Goal: Task Accomplishment & Management: Use online tool/utility

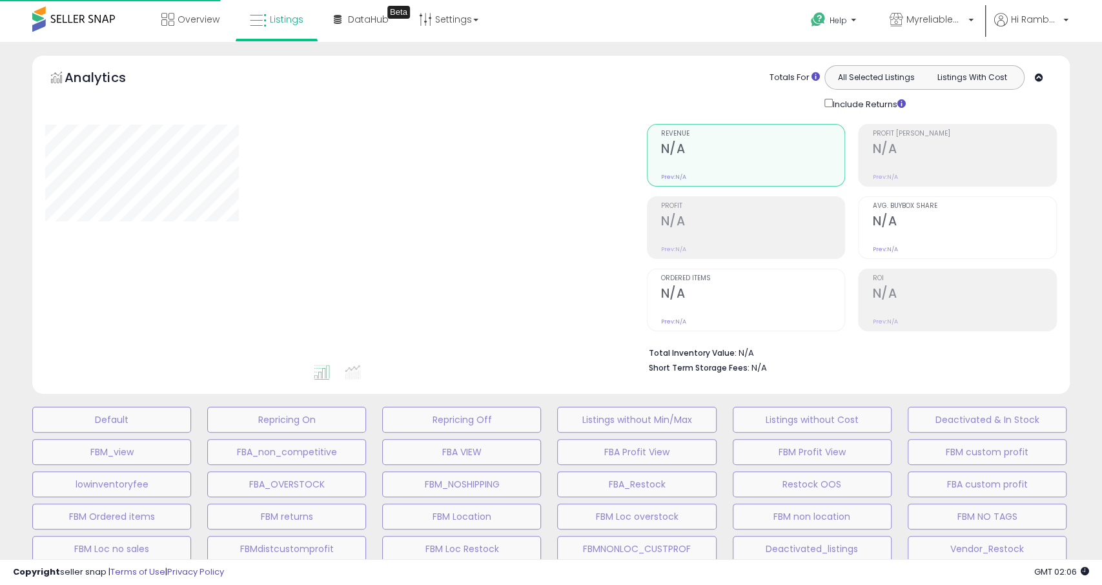
select select "**"
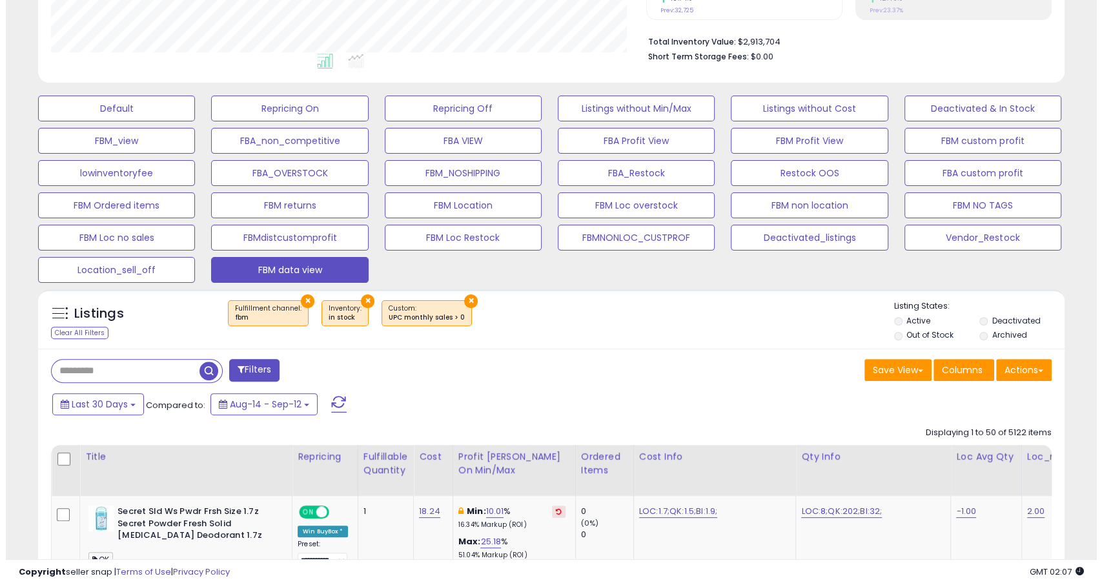
scroll to position [265, 594]
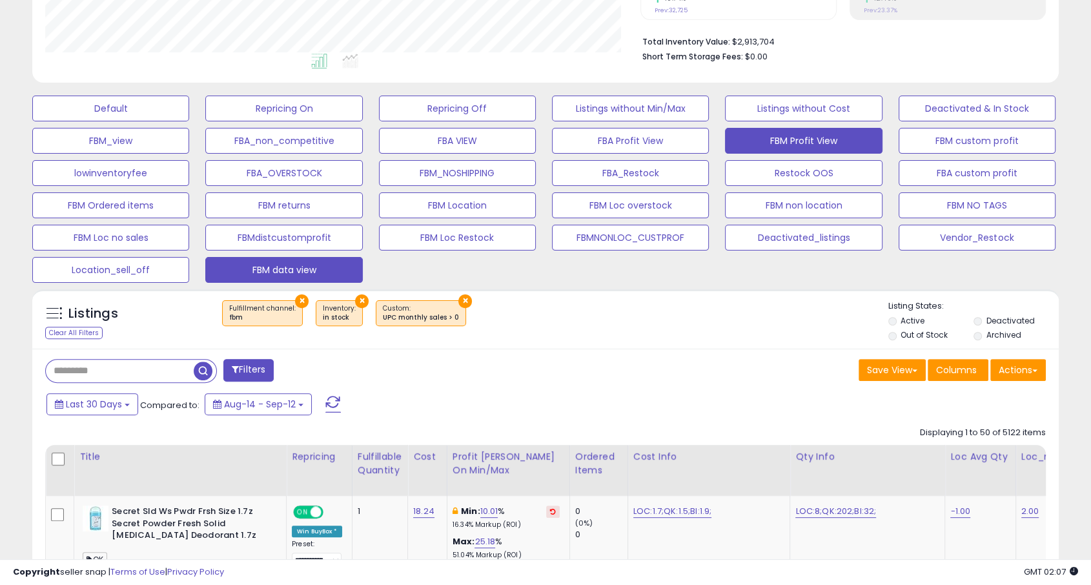
click at [801, 152] on button "FBM Profit View" at bounding box center [803, 141] width 157 height 26
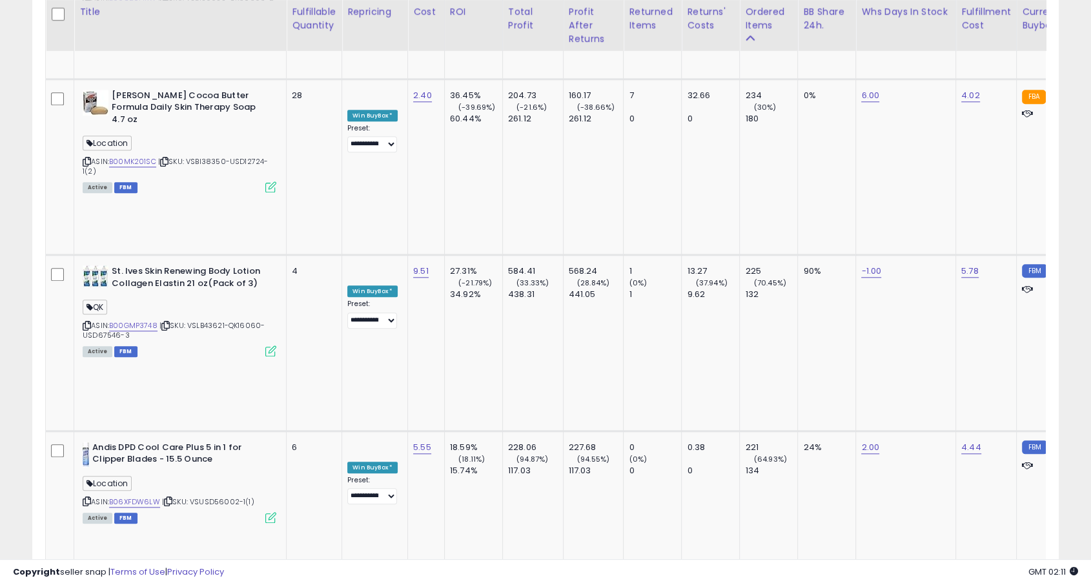
scroll to position [6268, 0]
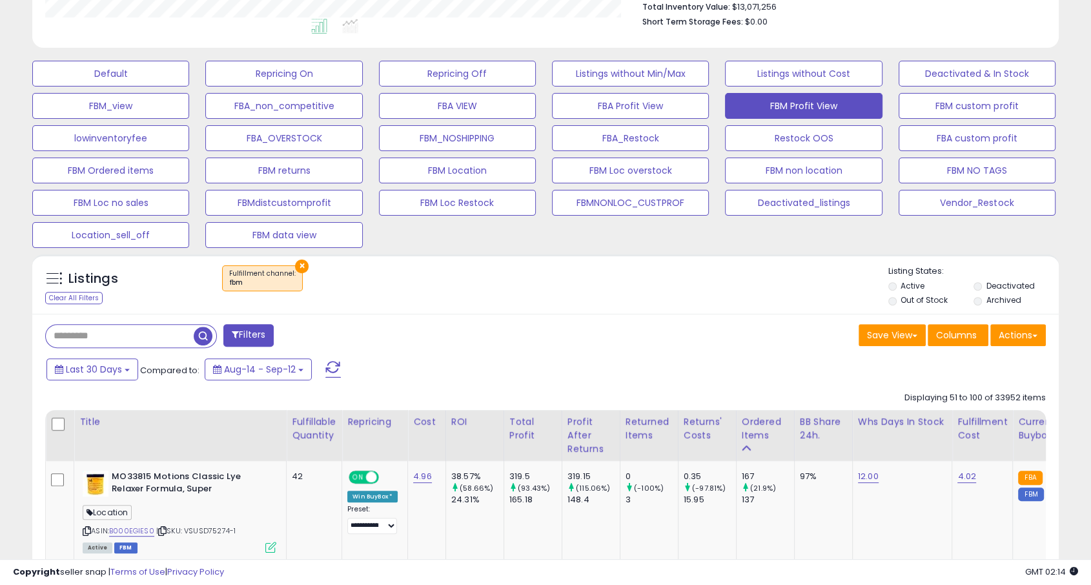
scroll to position [472, 0]
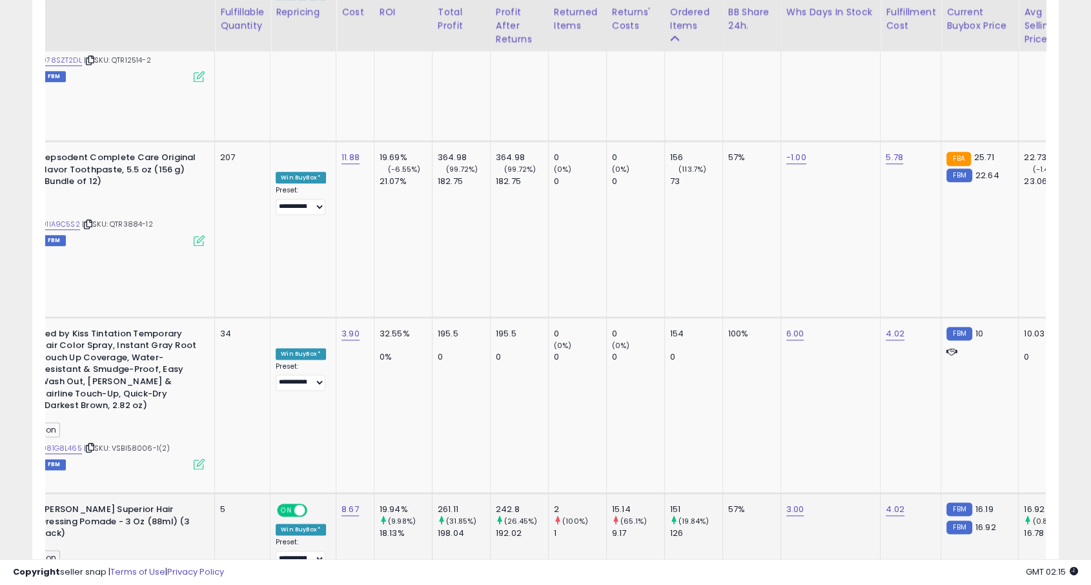
scroll to position [0, 0]
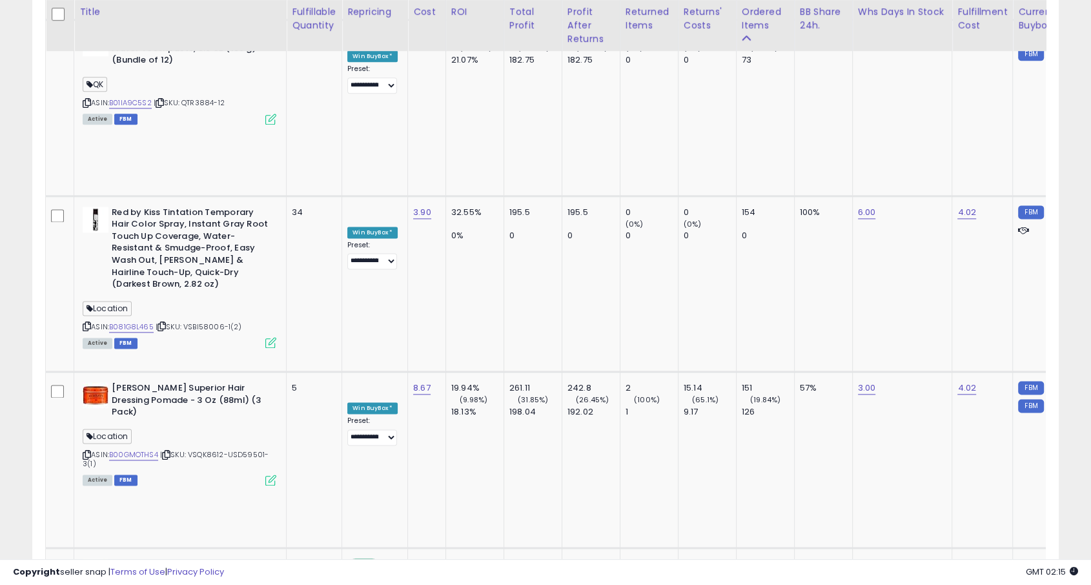
scroll to position [1685, 0]
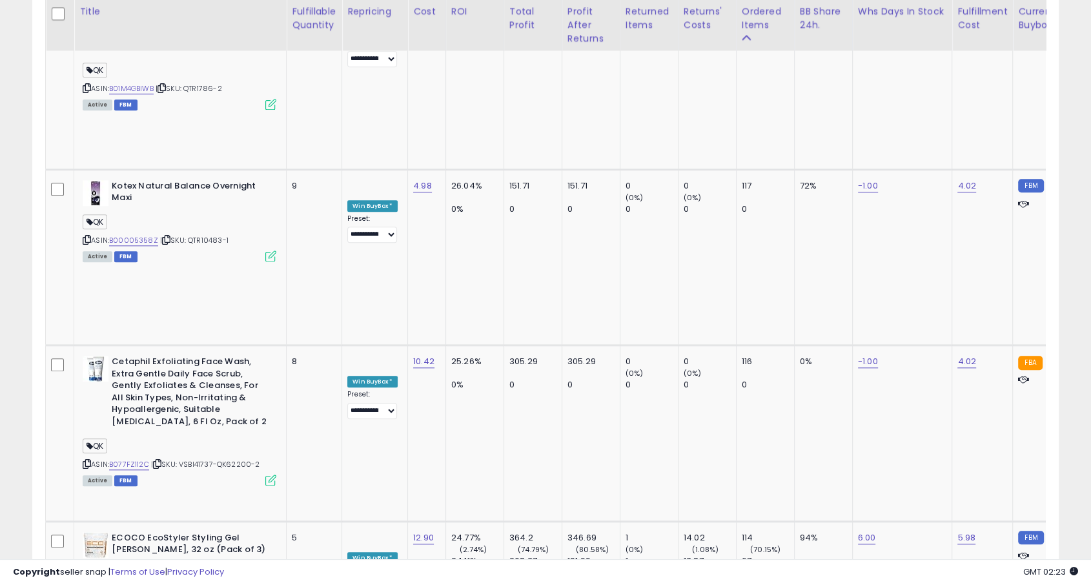
scroll to position [6160, 0]
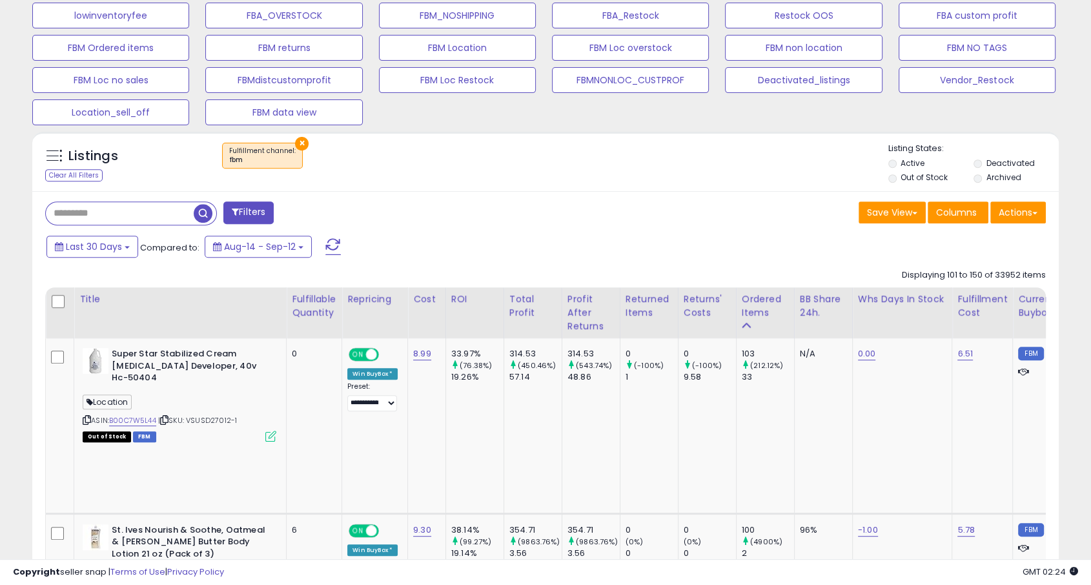
scroll to position [469, 0]
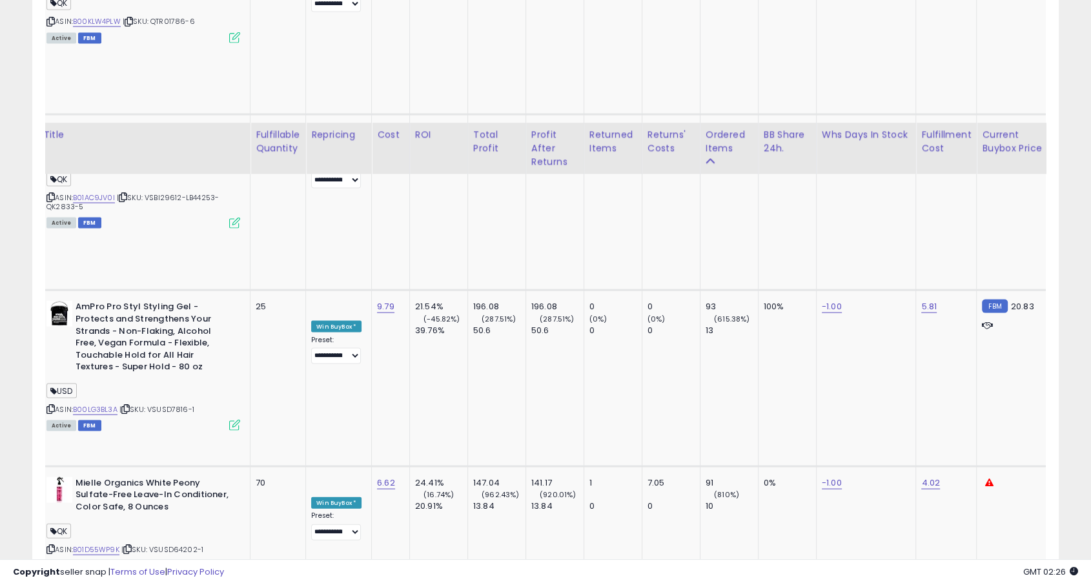
scroll to position [2757, 0]
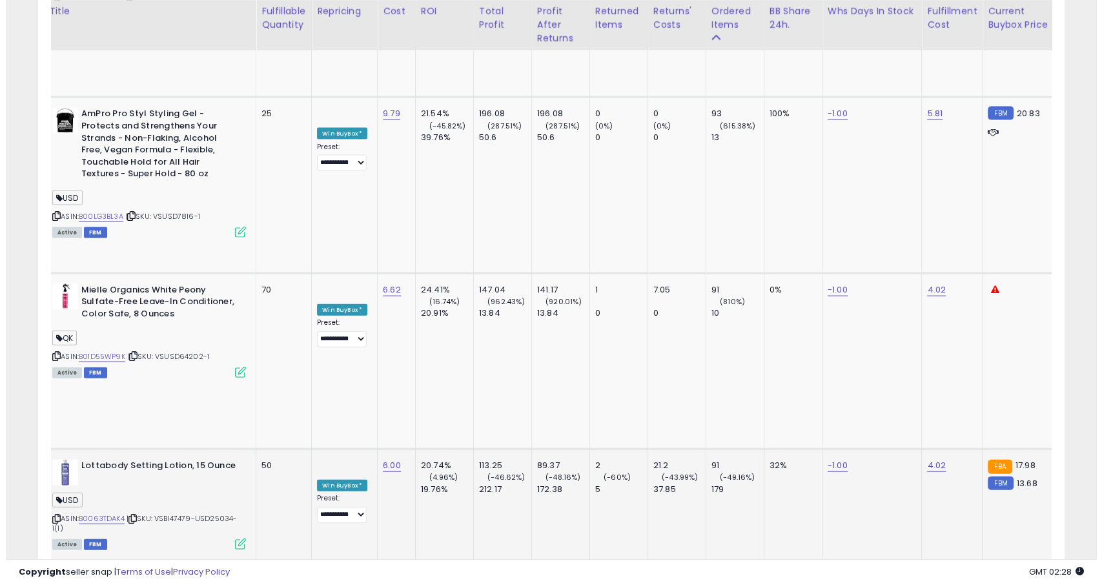
scroll to position [0, 23]
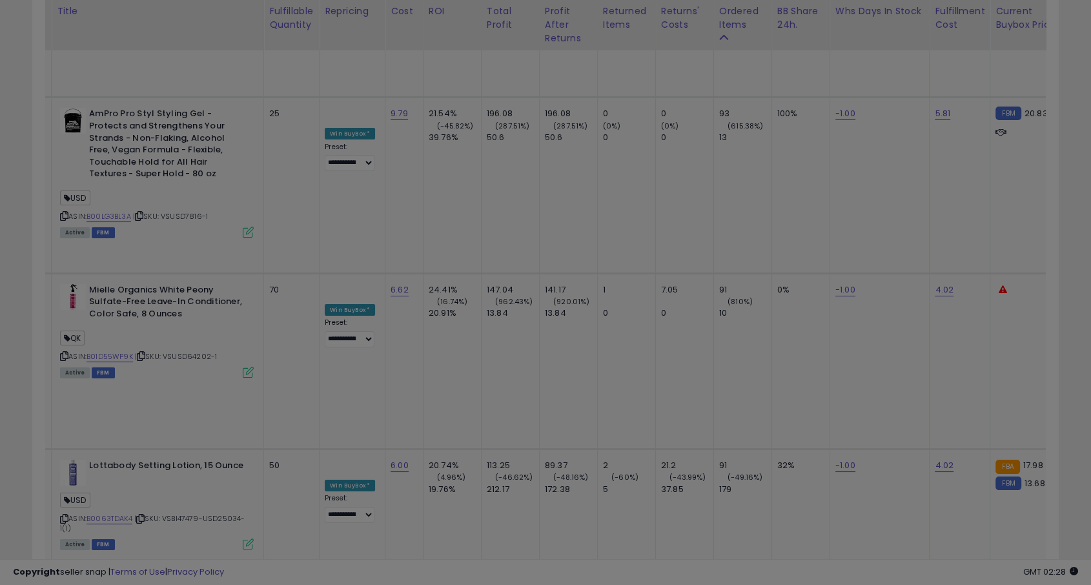
scroll to position [265, 601]
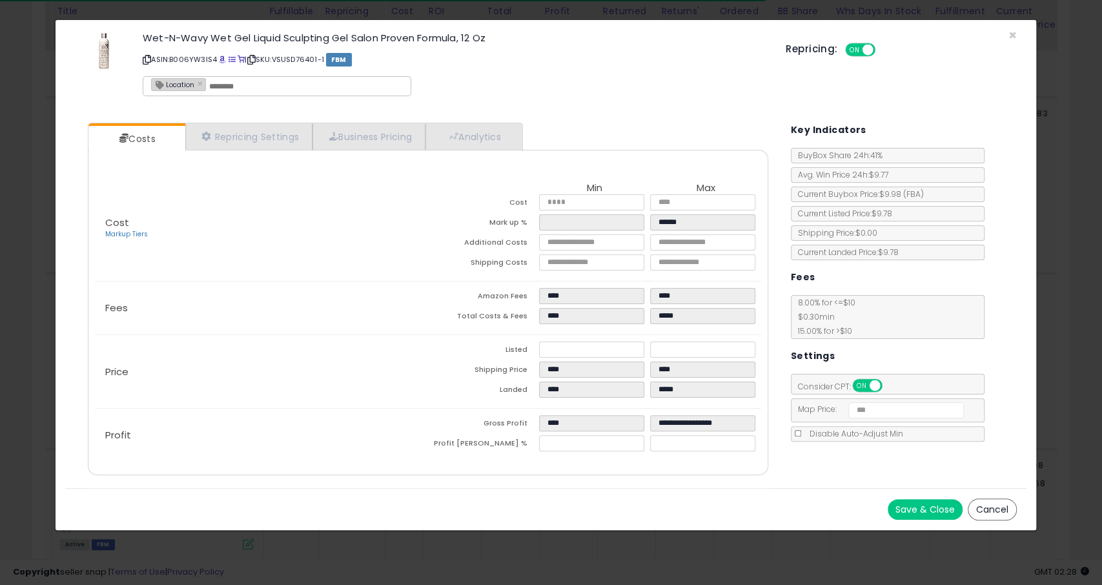
click at [541, 533] on div "× Close Wet-N-Wavy Wet Gel Liquid Sculpting Gel Salon Proven Formula, 12 Oz ASI…" at bounding box center [551, 292] width 1102 height 585
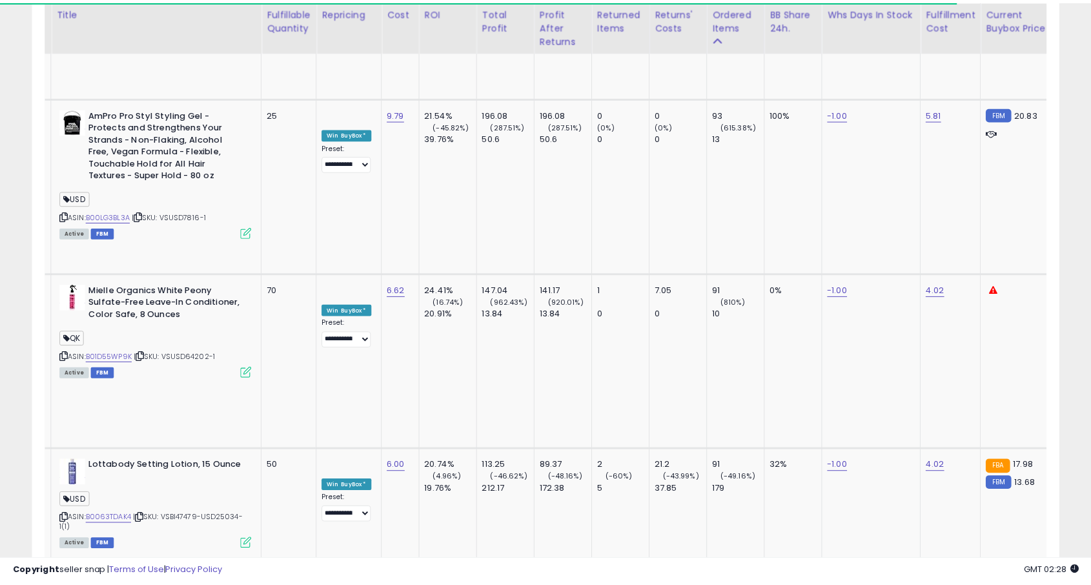
scroll to position [645497, 645166]
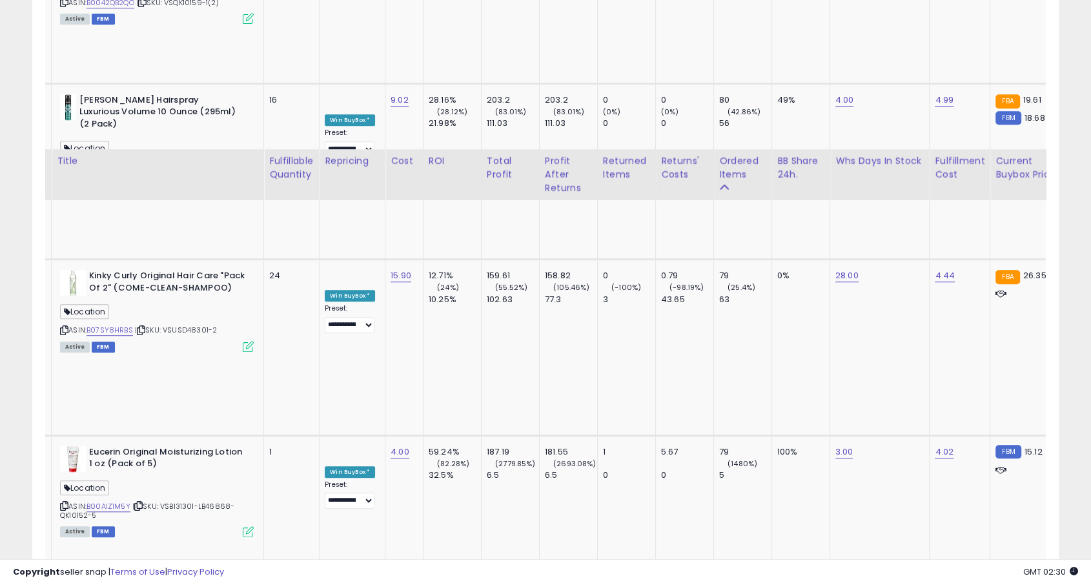
scroll to position [6033, 0]
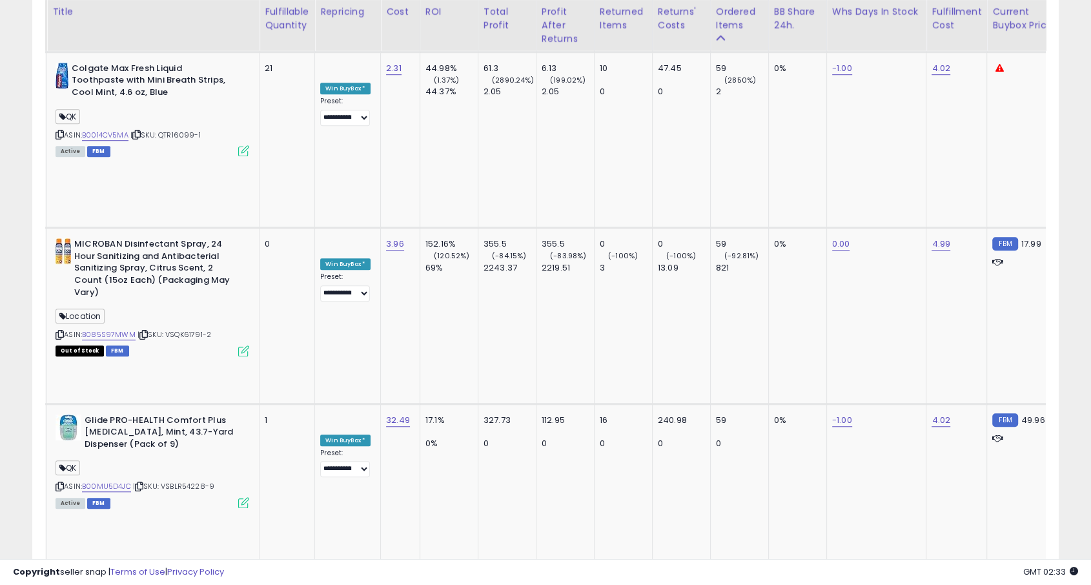
scroll to position [6038, 0]
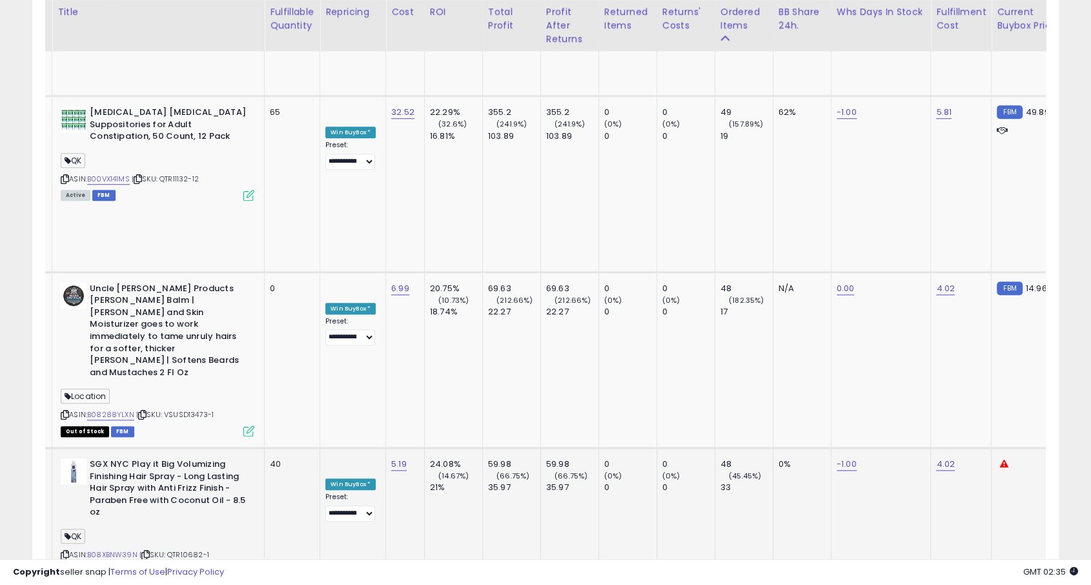
scroll to position [6058, 0]
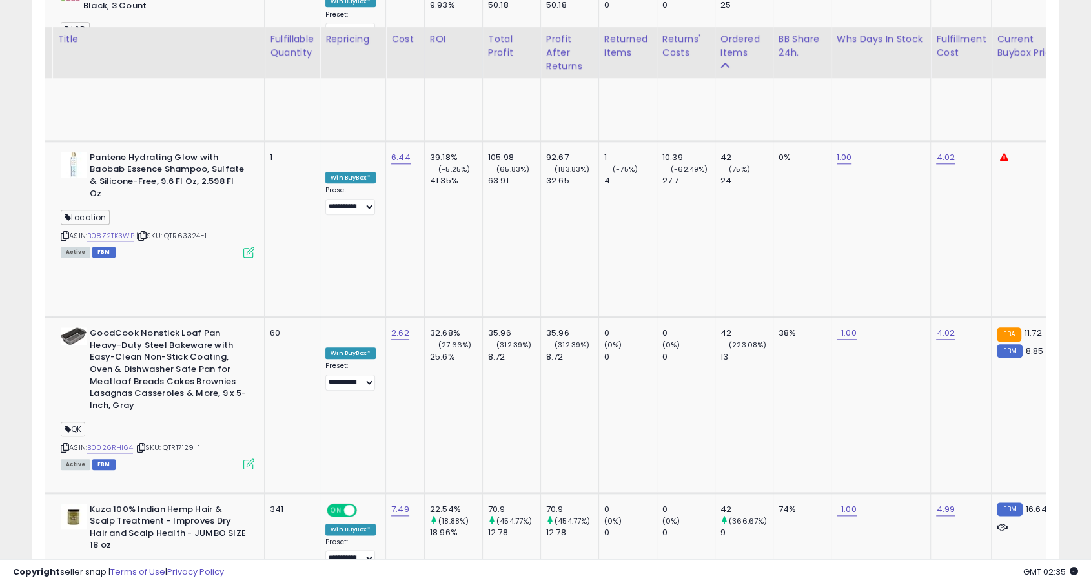
scroll to position [1399, 0]
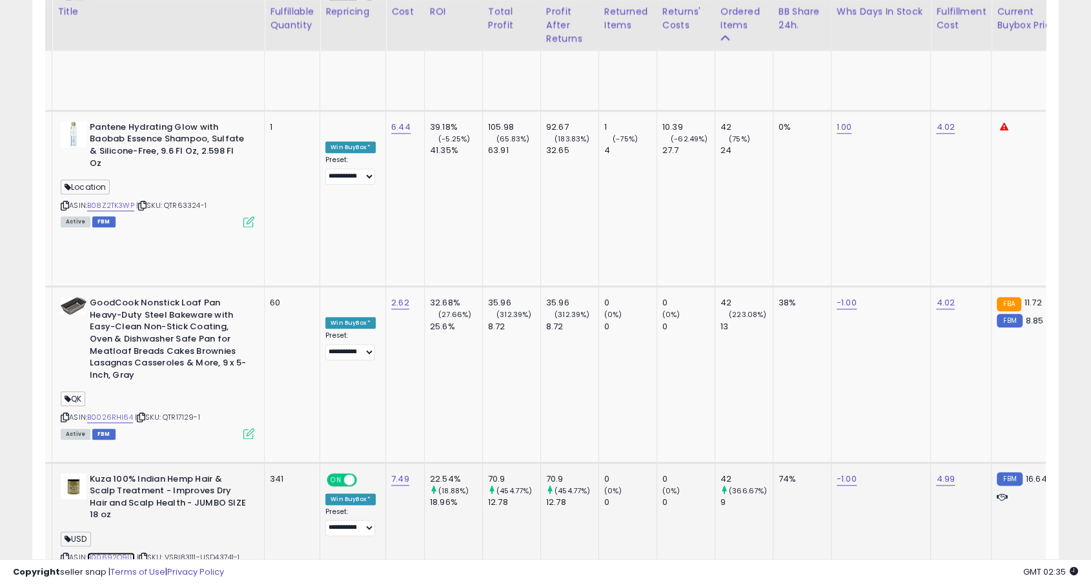
click at [112, 552] on link "B00692Q9IU" at bounding box center [111, 557] width 48 height 11
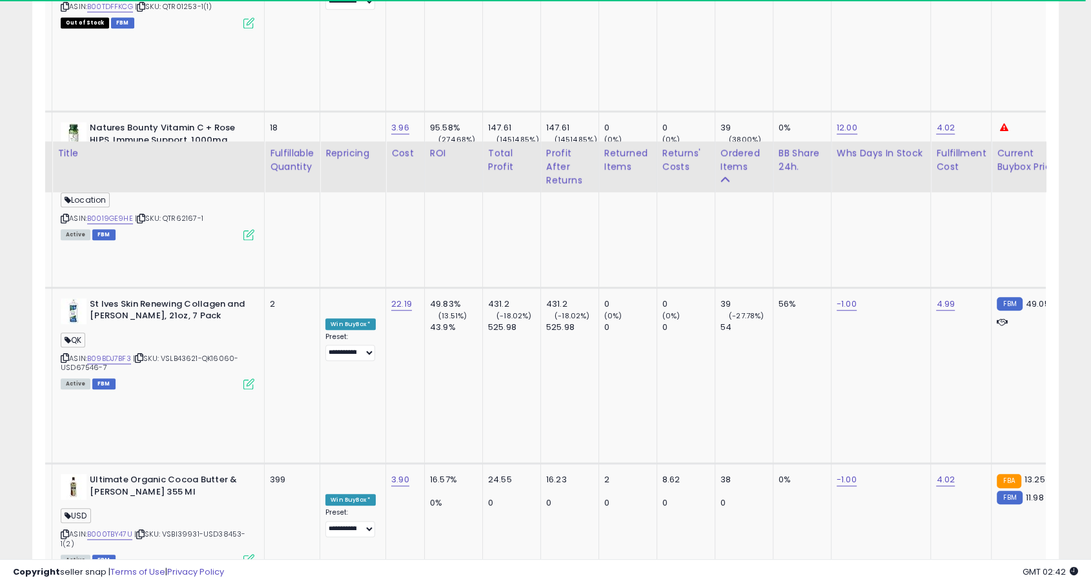
scroll to position [6114, 0]
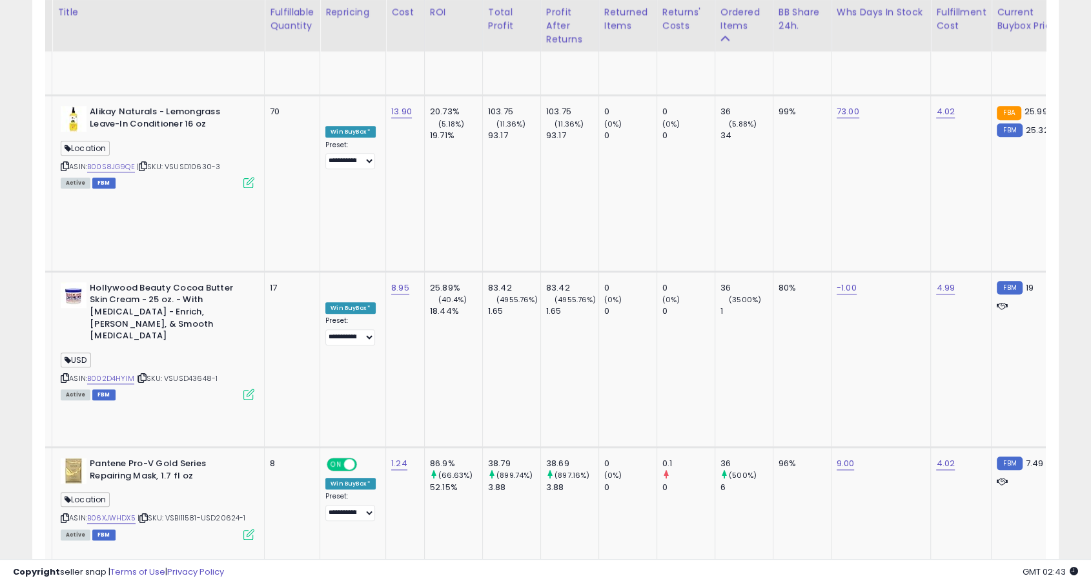
scroll to position [1239, 0]
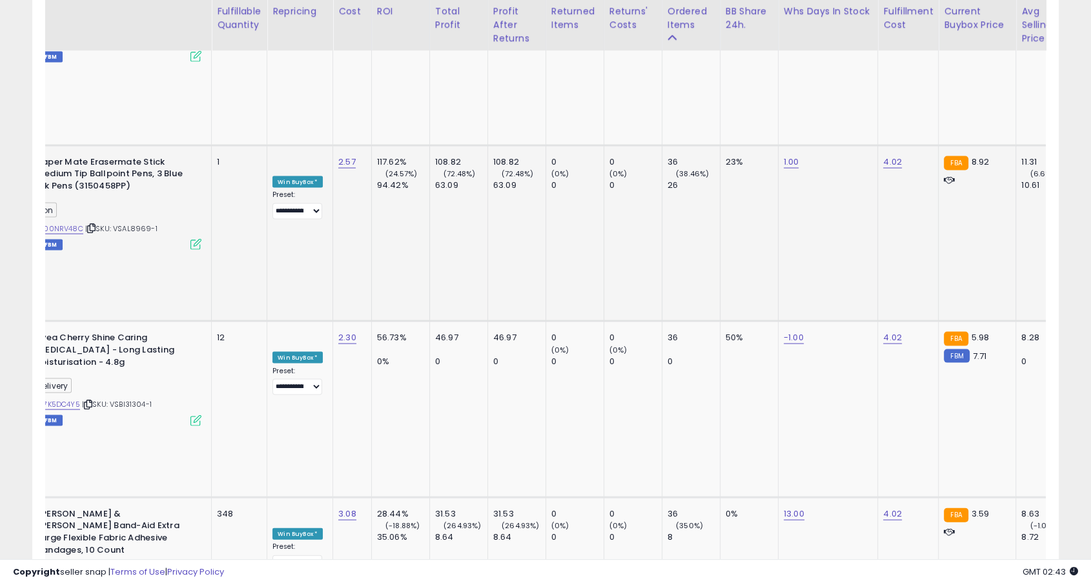
scroll to position [0, 0]
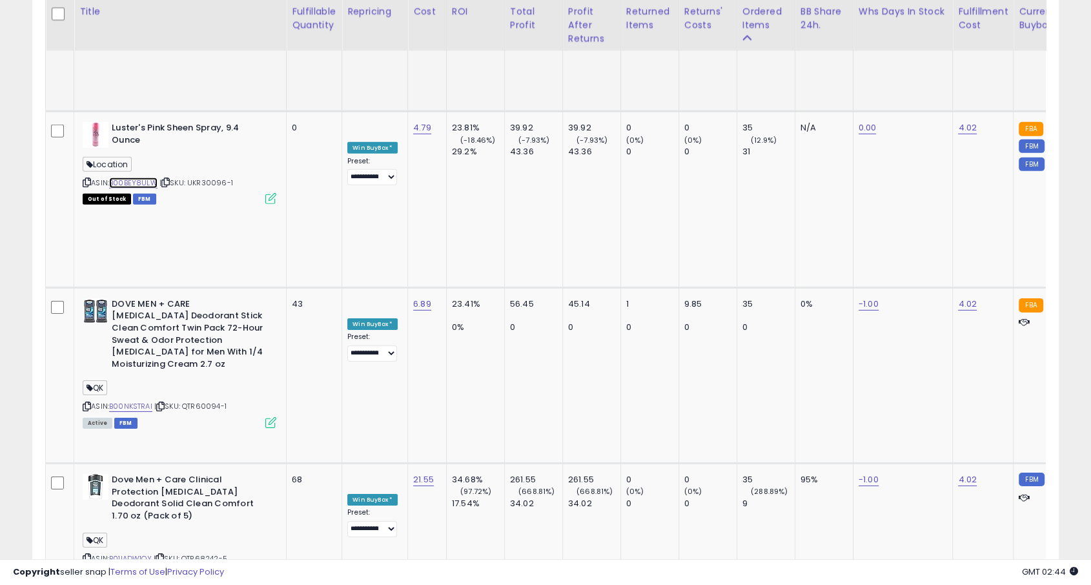
scroll to position [4303, 0]
